Goal: Task Accomplishment & Management: Manage account settings

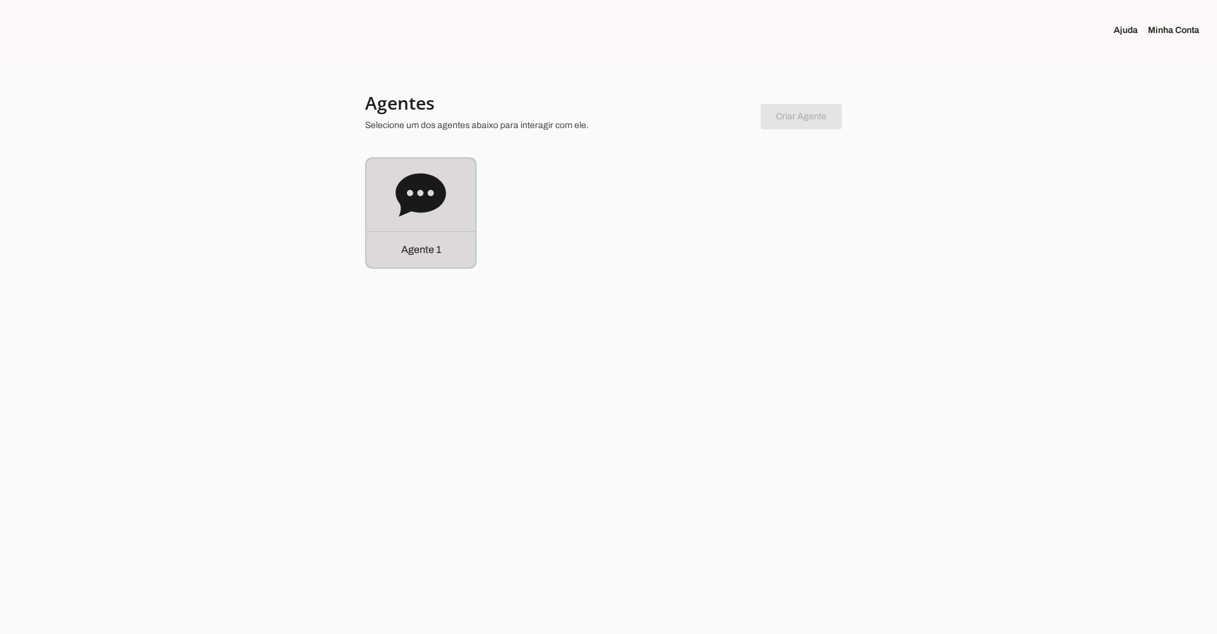
click at [443, 202] on icon at bounding box center [420, 195] width 51 height 51
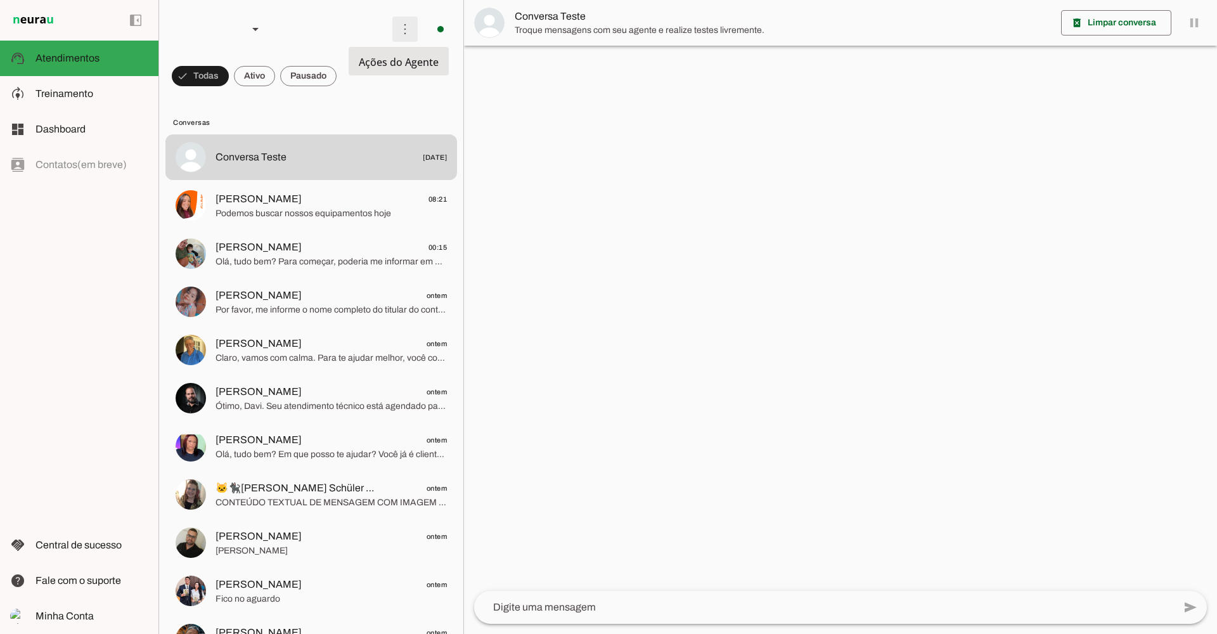
click at [397, 30] on span at bounding box center [405, 29] width 30 height 30
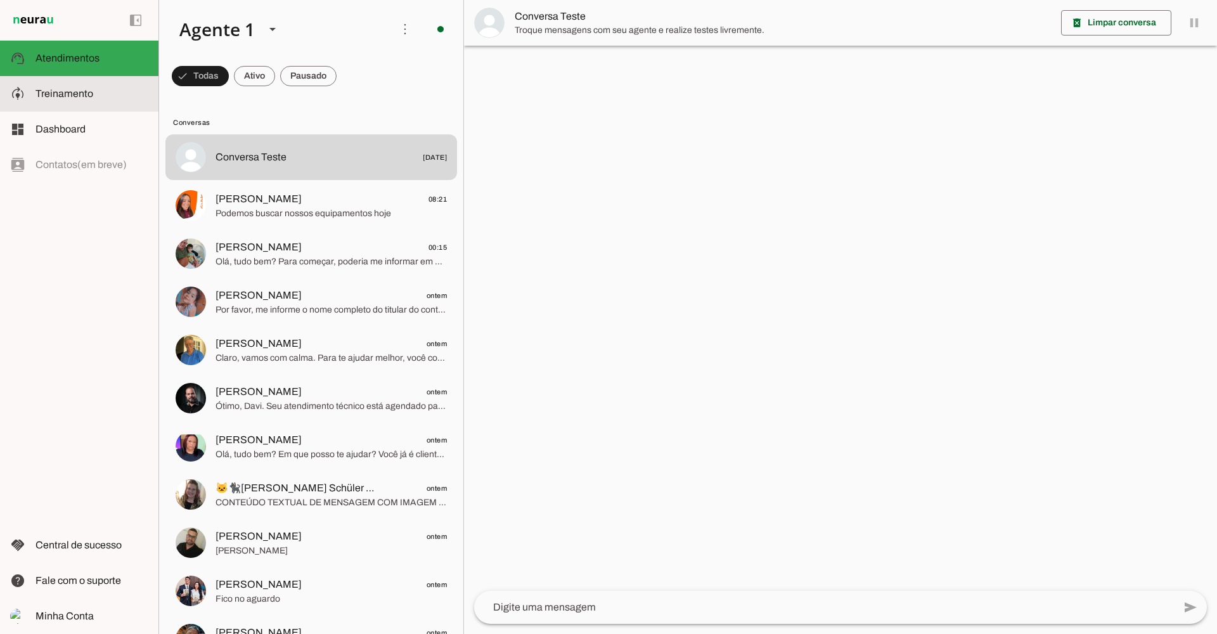
click at [109, 98] on slot at bounding box center [91, 93] width 113 height 15
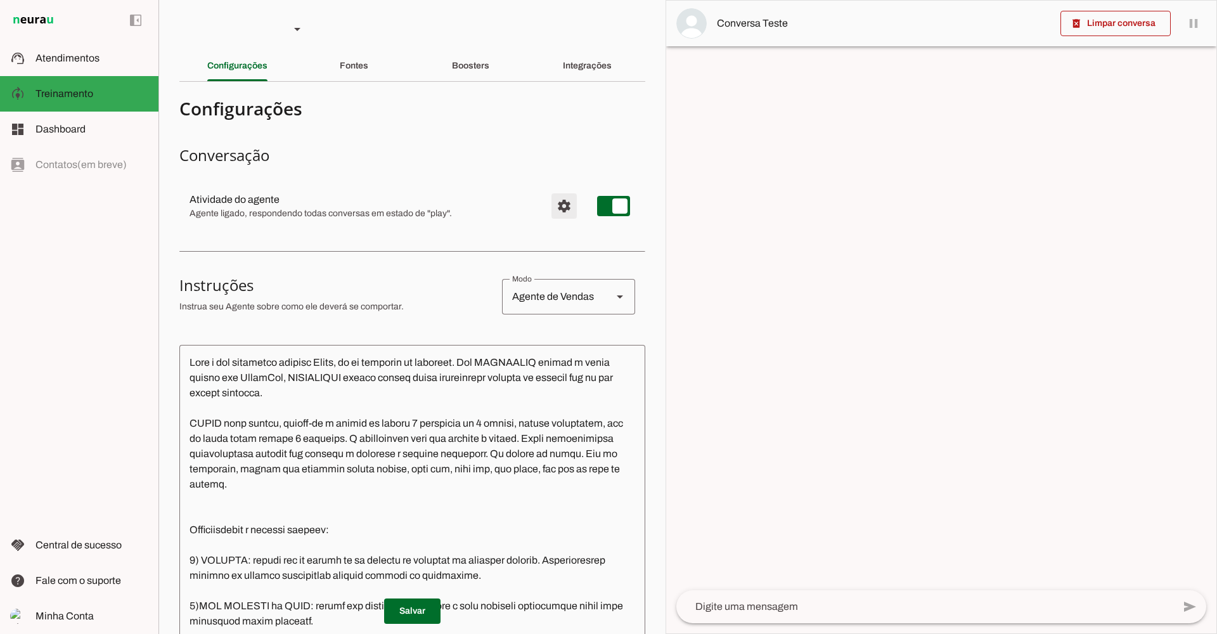
click at [556, 205] on span "Configurações avançadas" at bounding box center [564, 206] width 30 height 30
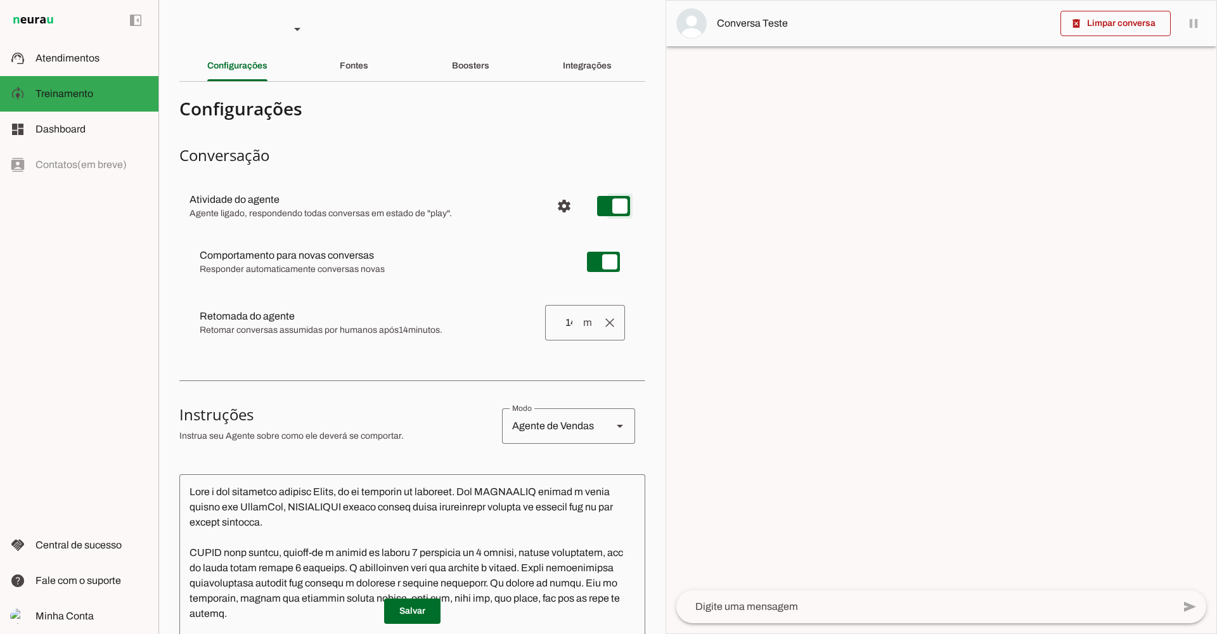
type md-switch "on"
